Goal: Task Accomplishment & Management: Manage account settings

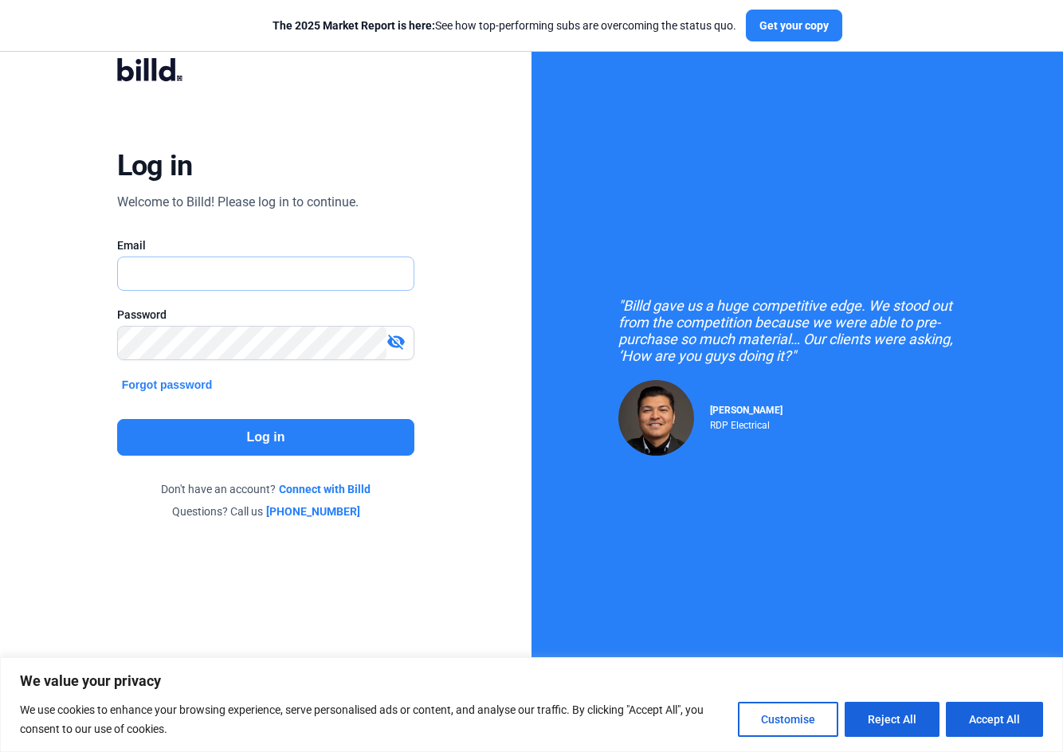
type input "[EMAIL_ADDRESS][DOMAIN_NAME]"
click at [232, 450] on button "Log in" at bounding box center [266, 437] width 298 height 37
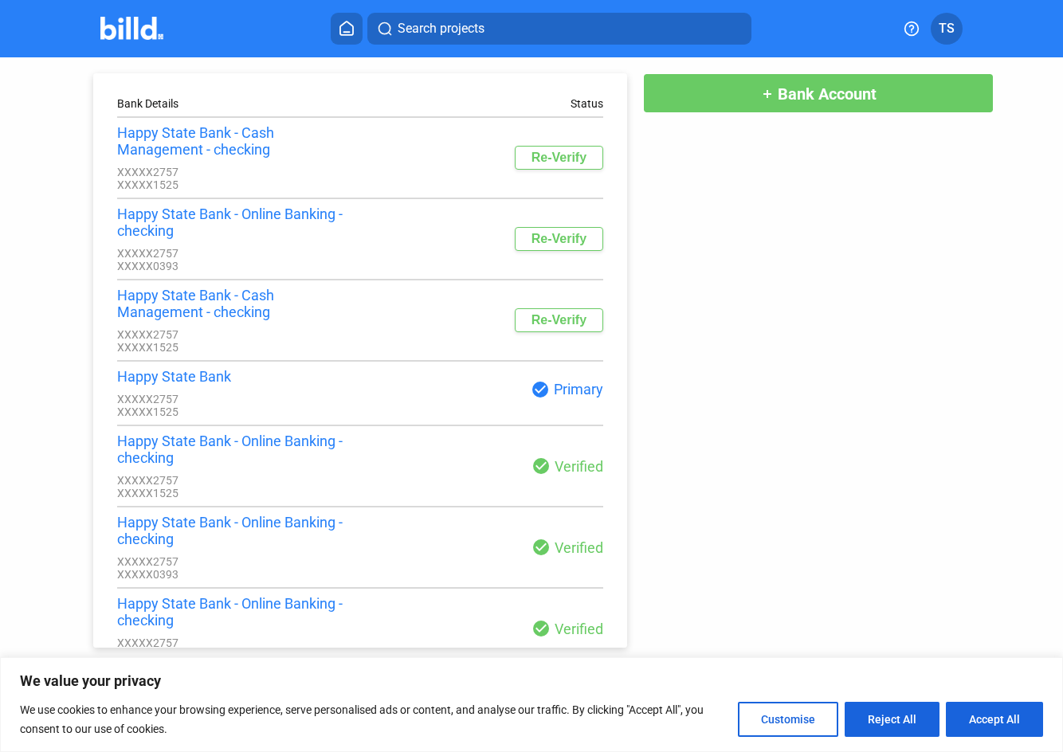
click at [360, 399] on div "check_circle Primary" at bounding box center [481, 389] width 243 height 19
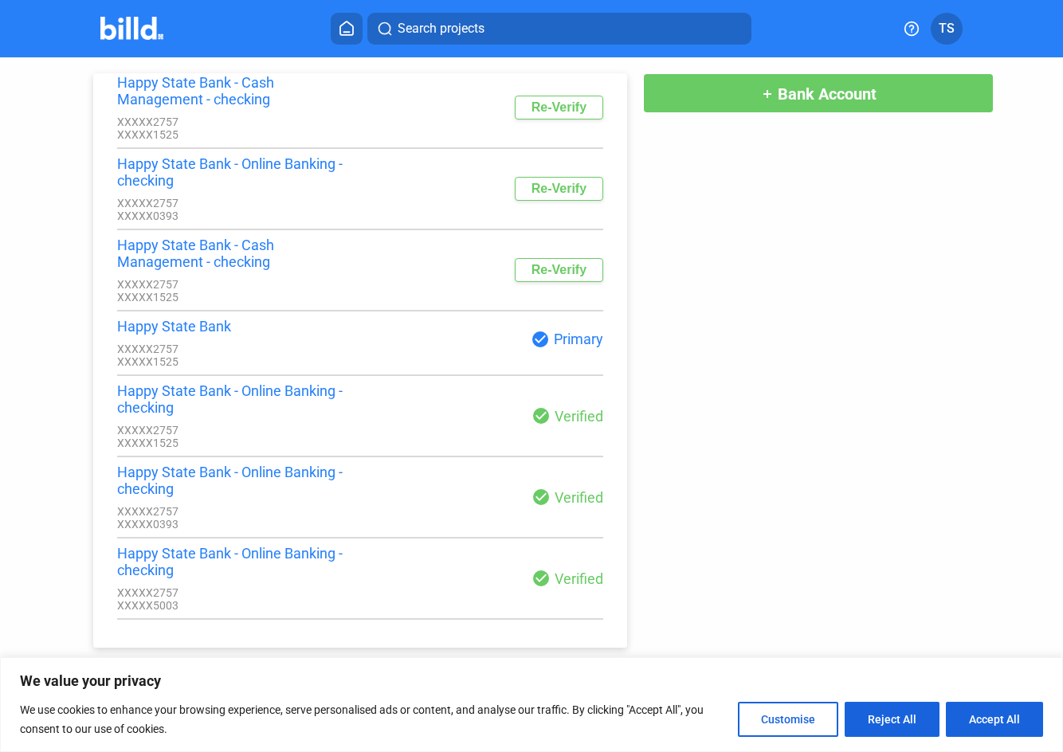
scroll to position [75, 0]
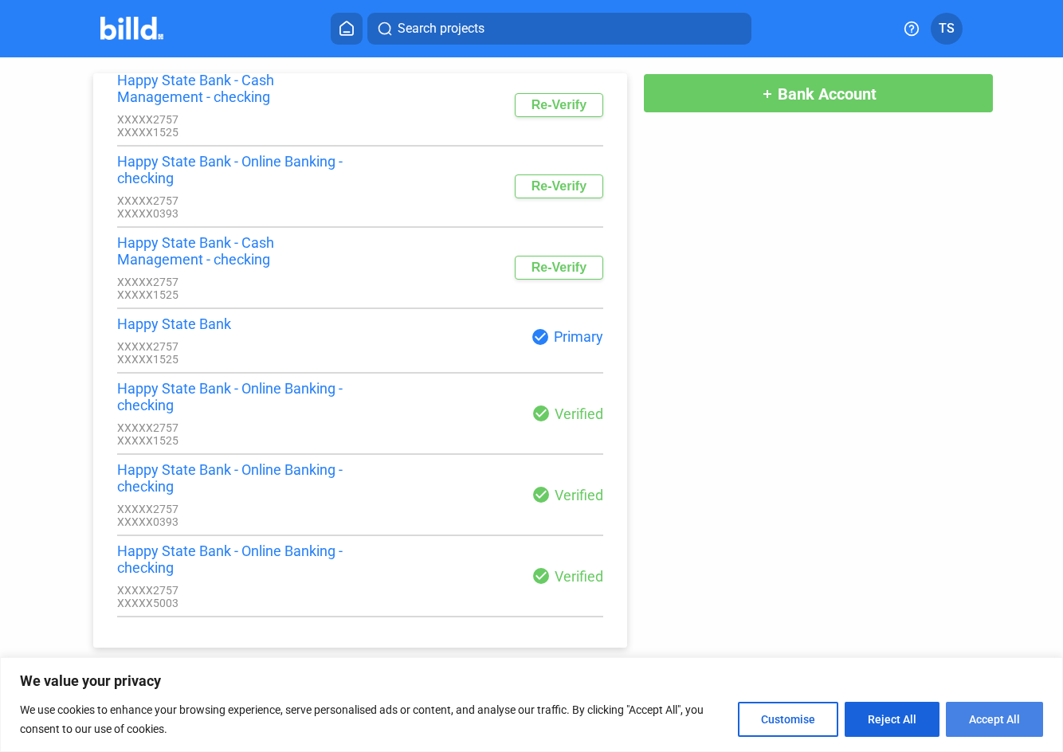
click at [1002, 722] on button "Accept All" at bounding box center [994, 719] width 97 height 35
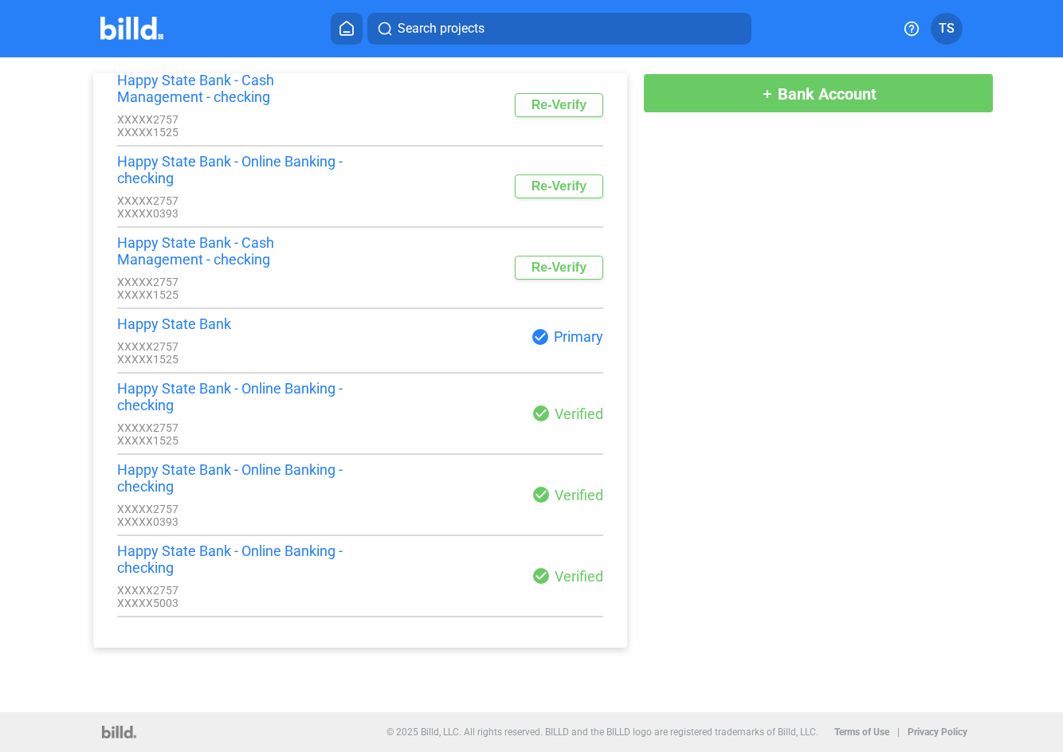
checkbox input "true"
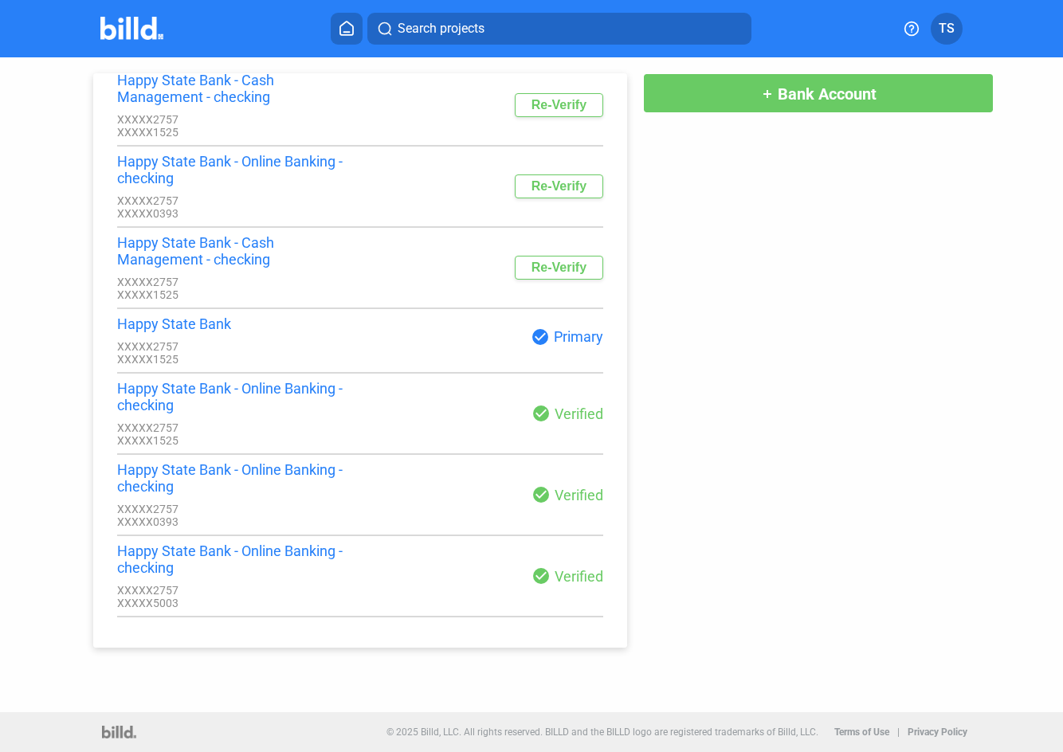
scroll to position [0, 0]
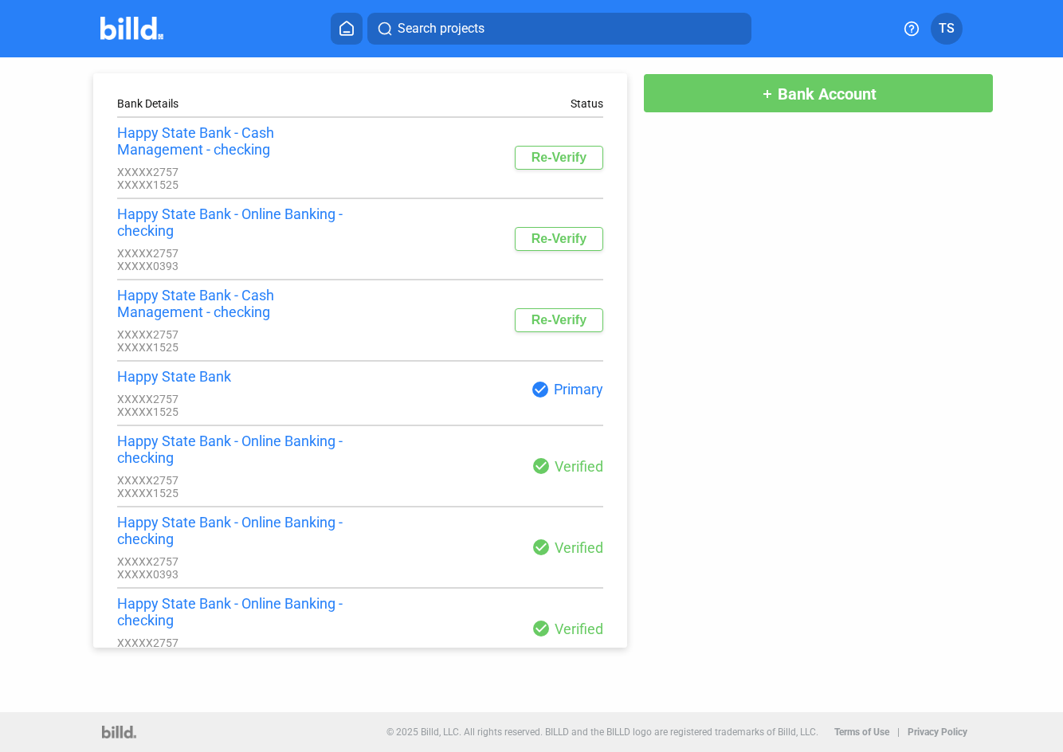
click at [472, 399] on div "check_circle Primary" at bounding box center [481, 389] width 243 height 19
click at [473, 399] on div "check_circle Primary" at bounding box center [481, 389] width 243 height 19
click at [533, 166] on button "Re-Verify" at bounding box center [559, 158] width 88 height 24
click at [530, 499] on div "Happy State Bank - Online Banking - checking XXXXX2757 XXXXX1525 check_circle V…" at bounding box center [360, 466] width 486 height 67
click at [554, 399] on div "check_circle Primary" at bounding box center [481, 389] width 243 height 19
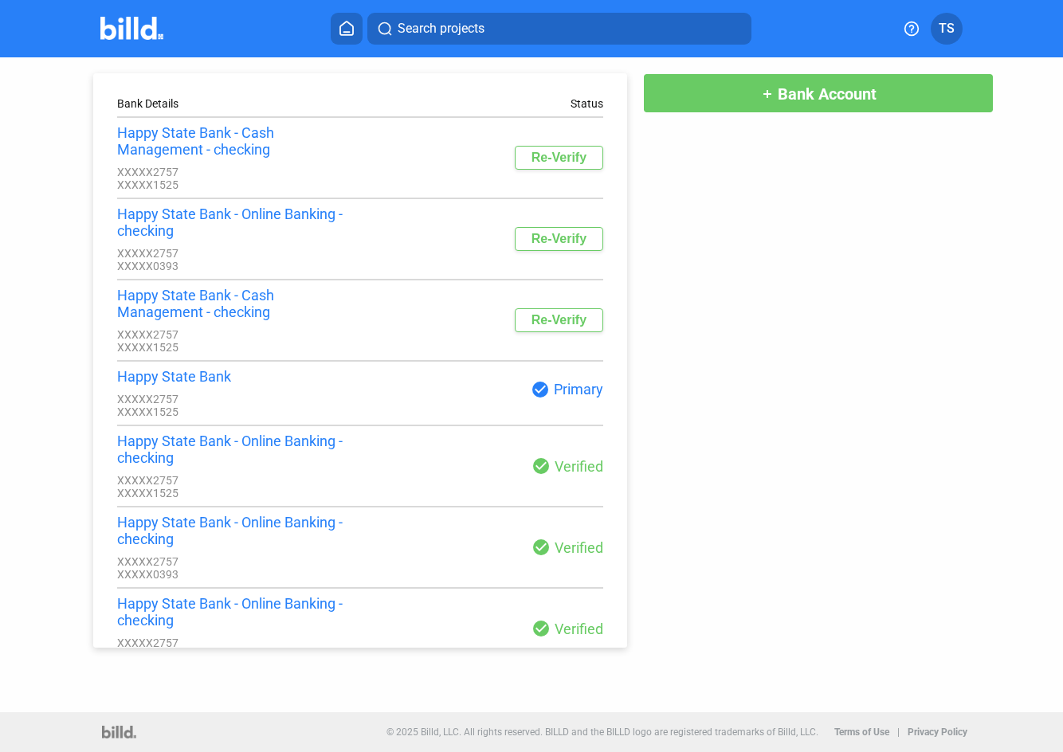
click at [550, 331] on button "Re-Verify" at bounding box center [559, 320] width 88 height 24
